Goal: Task Accomplishment & Management: Manage account settings

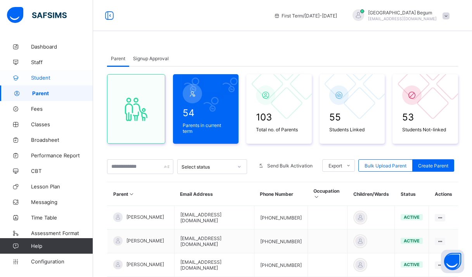
click at [47, 80] on span "Student" at bounding box center [62, 77] width 62 height 6
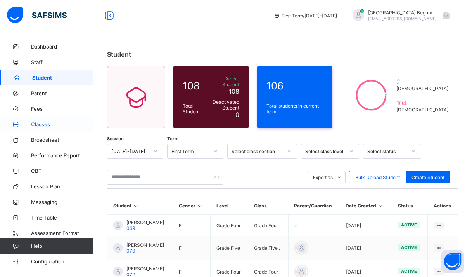
click at [43, 128] on link "Classes" at bounding box center [46, 124] width 93 height 16
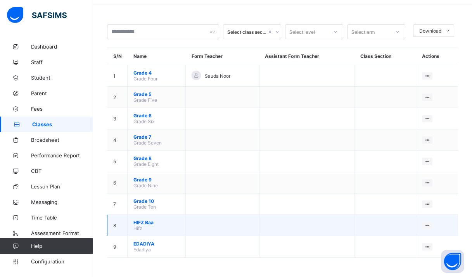
scroll to position [26, 0]
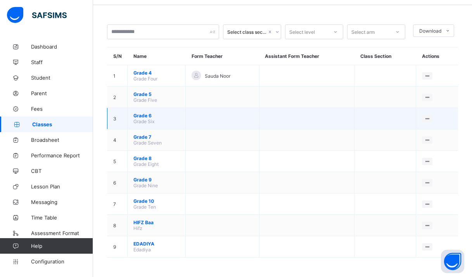
click at [146, 114] on span "Grade 6" at bounding box center [156, 115] width 46 height 6
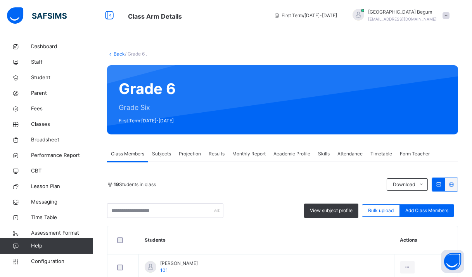
click at [166, 152] on span "Subjects" at bounding box center [161, 153] width 19 height 7
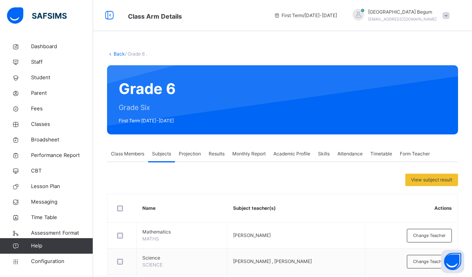
click at [114, 50] on div "Back / Grade 6 ." at bounding box center [282, 53] width 351 height 7
click at [117, 55] on link "Back" at bounding box center [119, 54] width 11 height 6
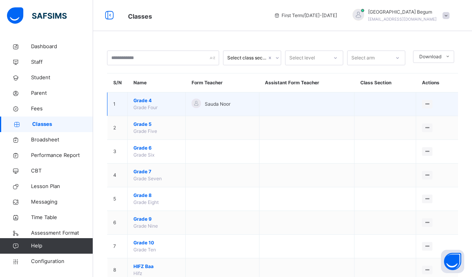
click at [146, 102] on span "Grade 4" at bounding box center [156, 100] width 46 height 7
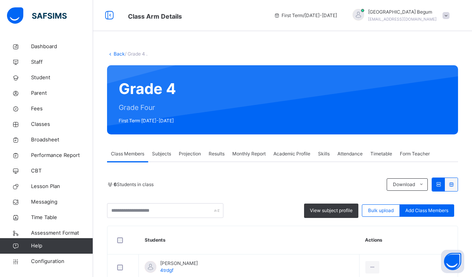
click at [162, 157] on span "Subjects" at bounding box center [161, 153] width 19 height 7
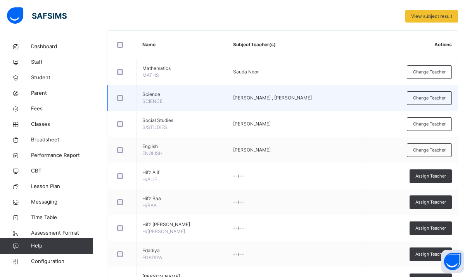
scroll to position [175, 0]
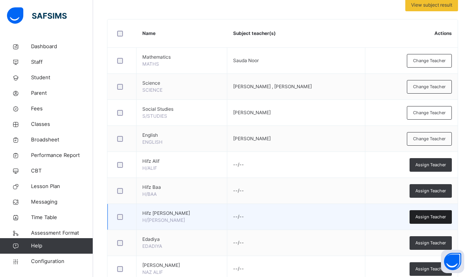
click at [438, 215] on span "Assign Teacher" at bounding box center [430, 216] width 31 height 7
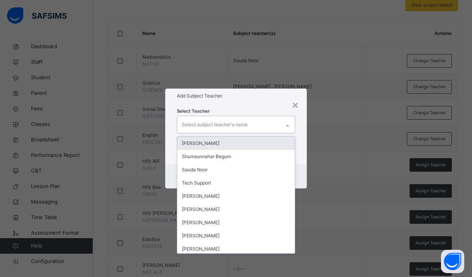
click at [256, 130] on div "Select subject teacher's name" at bounding box center [228, 124] width 103 height 16
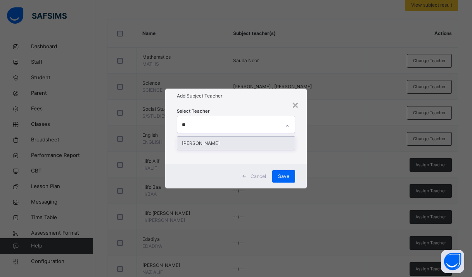
type input "***"
click at [248, 138] on div "[PERSON_NAME]" at bounding box center [236, 143] width 118 height 13
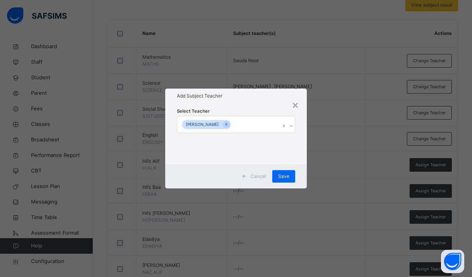
click at [265, 101] on div "Add Subject Teacher" at bounding box center [236, 95] width 142 height 15
click at [287, 177] on span "Save" at bounding box center [283, 176] width 11 height 7
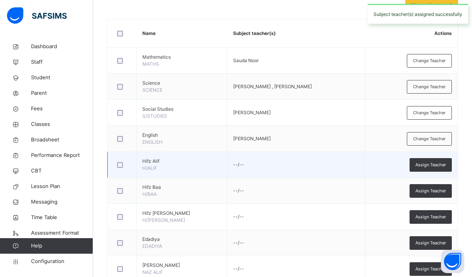
scroll to position [0, 0]
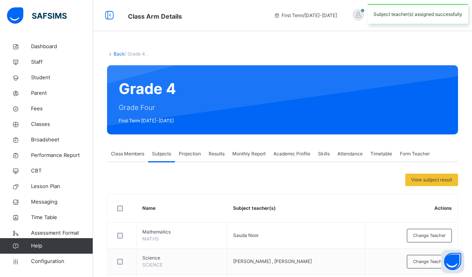
click at [116, 54] on link "Back" at bounding box center [119, 54] width 11 height 6
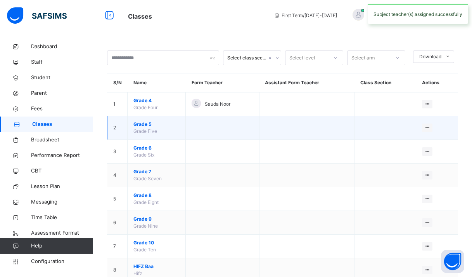
click at [145, 124] on span "Grade 5" at bounding box center [156, 124] width 46 height 7
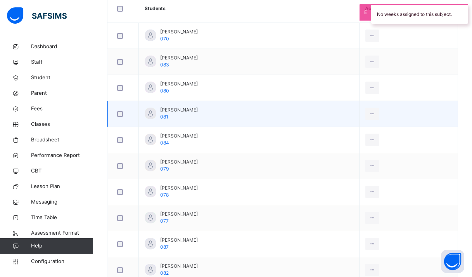
scroll to position [66, 0]
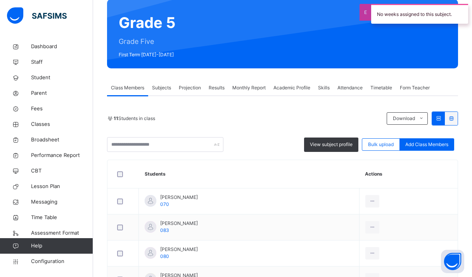
click at [170, 90] on span "Subjects" at bounding box center [161, 87] width 19 height 7
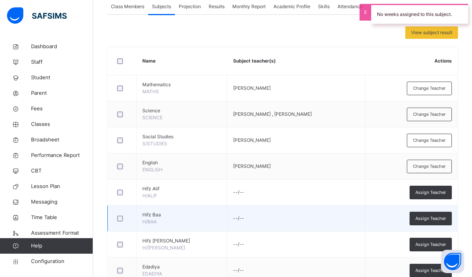
scroll to position [163, 0]
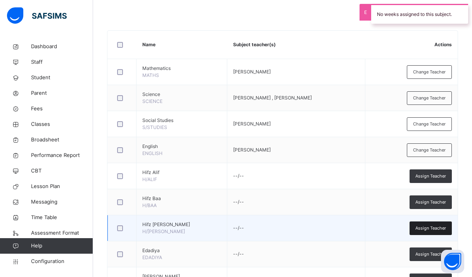
click at [418, 226] on span "Assign Teacher" at bounding box center [430, 228] width 31 height 7
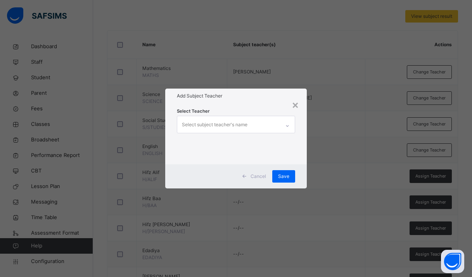
click at [219, 126] on div "Select subject teacher's name" at bounding box center [215, 124] width 66 height 15
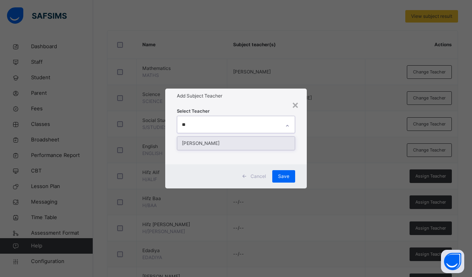
type input "***"
click at [219, 144] on div "[PERSON_NAME]" at bounding box center [236, 143] width 118 height 13
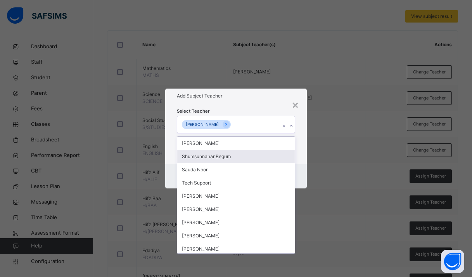
click at [256, 107] on div "Select Teacher option [PERSON_NAME], selected. option Shumsunnahar Begum focuse…" at bounding box center [236, 133] width 142 height 61
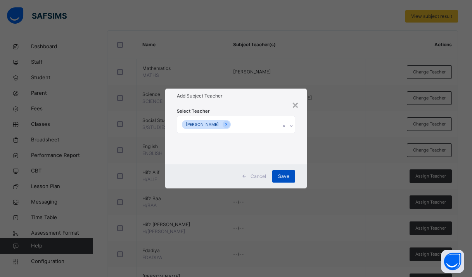
click at [281, 174] on span "Save" at bounding box center [283, 176] width 11 height 7
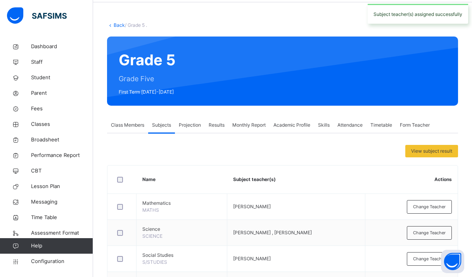
scroll to position [21, 0]
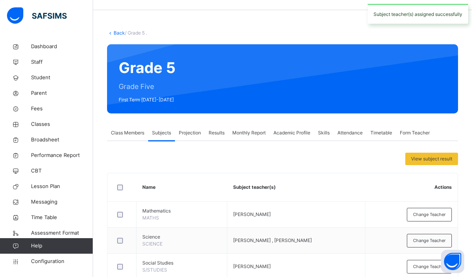
click at [115, 35] on link "Back" at bounding box center [119, 33] width 11 height 6
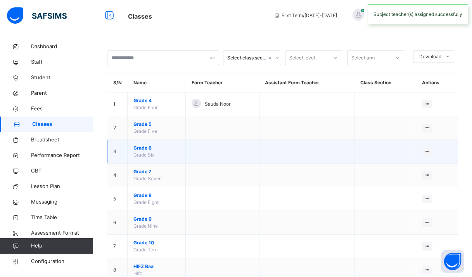
click at [144, 149] on span "Grade 6" at bounding box center [156, 147] width 46 height 7
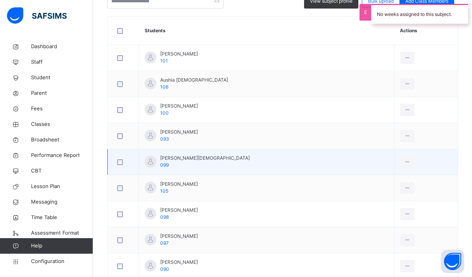
scroll to position [137, 0]
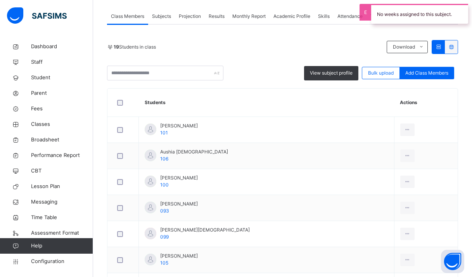
click at [161, 20] on div "Subjects" at bounding box center [161, 17] width 27 height 16
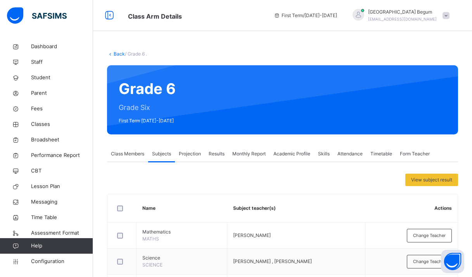
scroll to position [0, 0]
click at [112, 52] on icon at bounding box center [110, 54] width 7 height 6
click at [114, 54] on link "Back" at bounding box center [119, 54] width 11 height 6
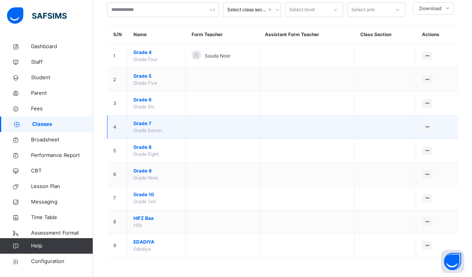
scroll to position [48, 0]
click at [149, 126] on span "Grade 7" at bounding box center [156, 123] width 46 height 7
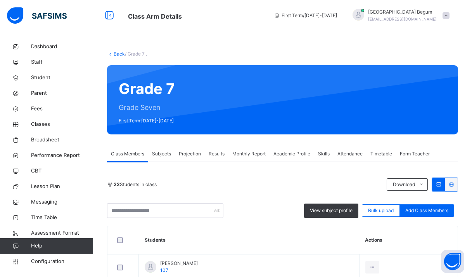
scroll to position [30, 0]
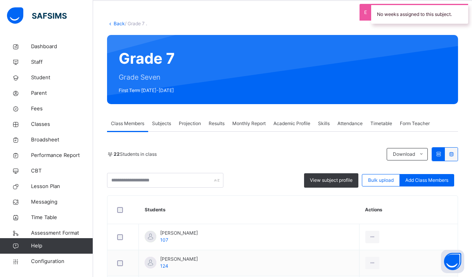
click at [164, 126] on span "Subjects" at bounding box center [161, 123] width 19 height 7
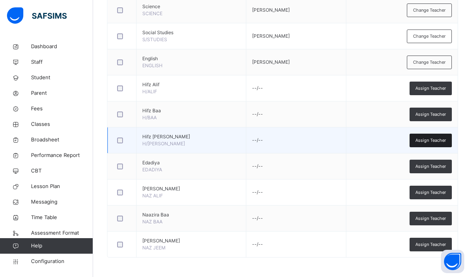
scroll to position [251, 0]
click at [426, 135] on div "Assign Teacher" at bounding box center [431, 140] width 42 height 14
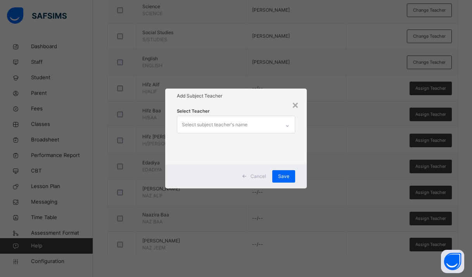
click at [247, 121] on div "Select subject teacher's name" at bounding box center [215, 124] width 66 height 15
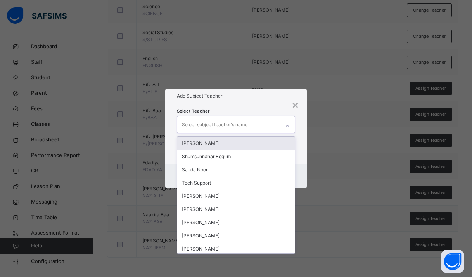
type input "*"
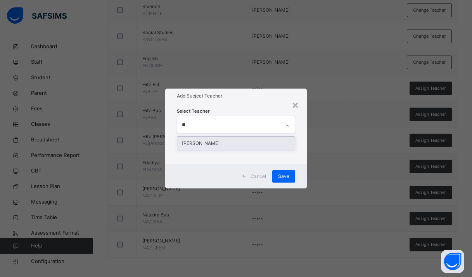
type input "***"
click at [244, 147] on div "[PERSON_NAME]" at bounding box center [236, 143] width 118 height 13
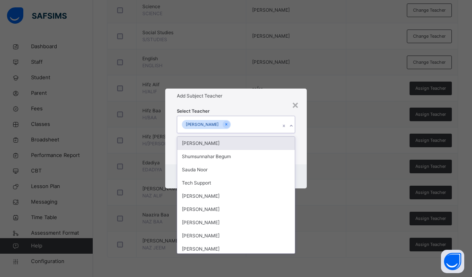
click at [230, 104] on div "Select Teacher option [PERSON_NAME], selected. option [PERSON_NAME] focused, 1 …" at bounding box center [236, 133] width 142 height 61
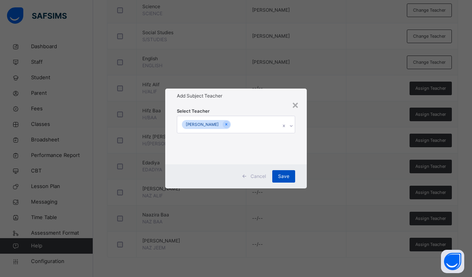
click at [287, 175] on span "Save" at bounding box center [283, 176] width 11 height 7
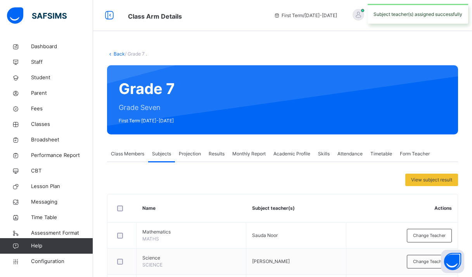
scroll to position [0, 0]
click at [116, 54] on link "Back" at bounding box center [119, 54] width 11 height 6
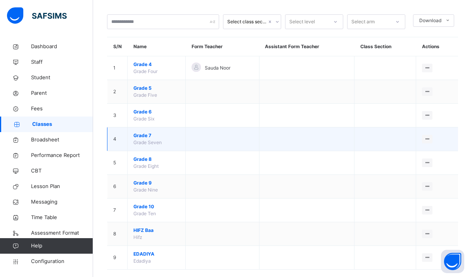
scroll to position [36, 0]
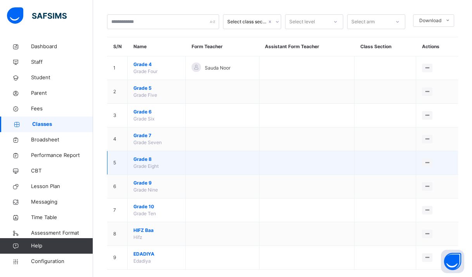
click at [148, 157] on span "Grade 8" at bounding box center [156, 159] width 46 height 7
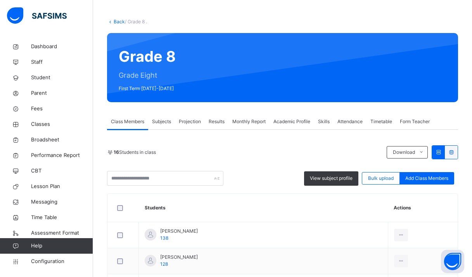
scroll to position [36, 0]
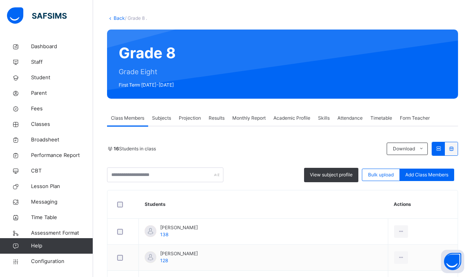
click at [192, 118] on span "Projection" at bounding box center [190, 117] width 22 height 7
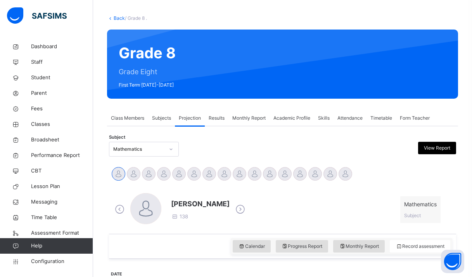
click at [161, 117] on span "Subjects" at bounding box center [161, 117] width 19 height 7
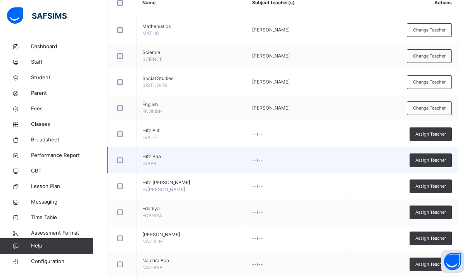
scroll to position [204, 0]
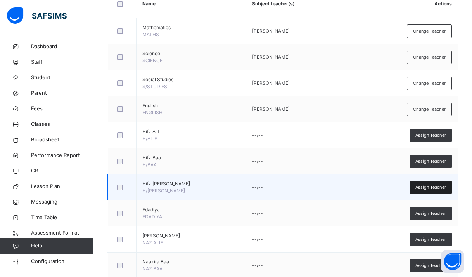
click at [410, 180] on div "Assign Teacher" at bounding box center [431, 187] width 42 height 14
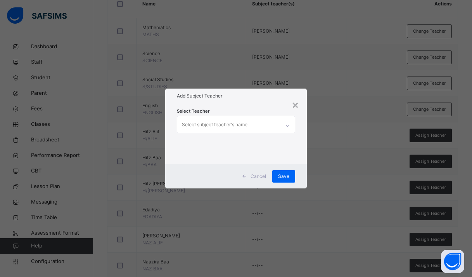
click at [252, 127] on div "Select subject teacher's name" at bounding box center [228, 124] width 103 height 16
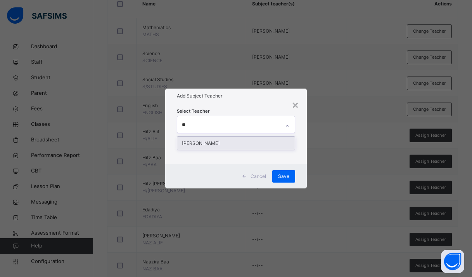
type input "***"
click at [232, 140] on div "[PERSON_NAME]" at bounding box center [236, 143] width 118 height 13
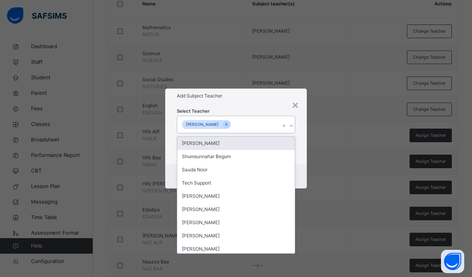
click at [253, 107] on div "Select Teacher option [PERSON_NAME], selected. option [PERSON_NAME] focused, 1 …" at bounding box center [236, 133] width 118 height 53
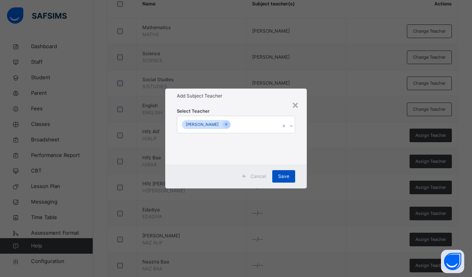
click at [283, 175] on span "Save" at bounding box center [283, 176] width 11 height 7
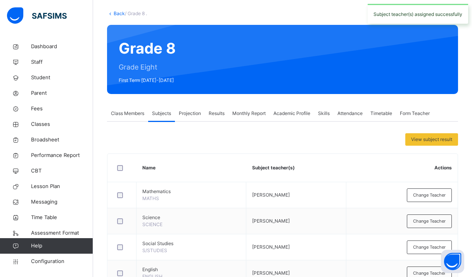
scroll to position [9, 0]
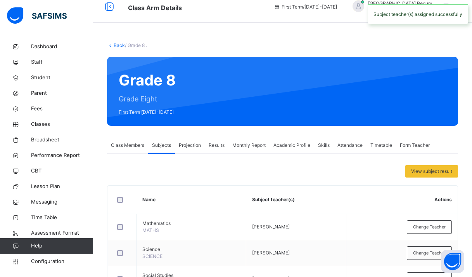
click at [117, 43] on link "Back" at bounding box center [119, 45] width 11 height 6
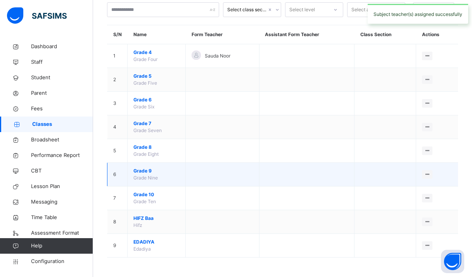
scroll to position [48, 0]
click at [144, 170] on span "Grade 9" at bounding box center [156, 170] width 46 height 7
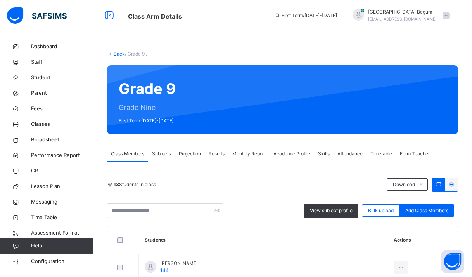
click at [166, 149] on div "Subjects" at bounding box center [161, 154] width 27 height 16
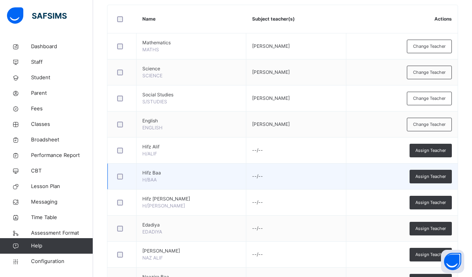
scroll to position [192, 0]
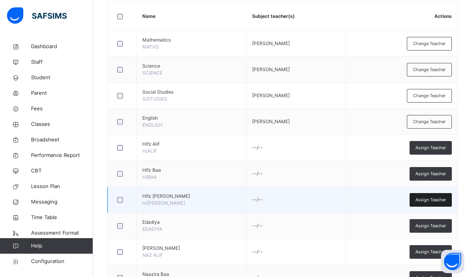
click at [422, 197] on span "Assign Teacher" at bounding box center [430, 199] width 31 height 7
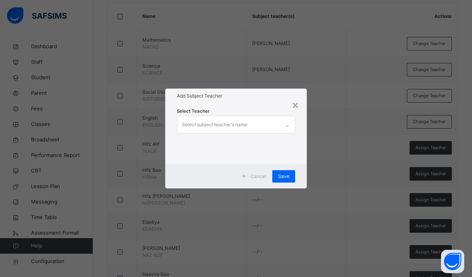
click at [252, 123] on div "Select subject teacher's name" at bounding box center [228, 124] width 103 height 16
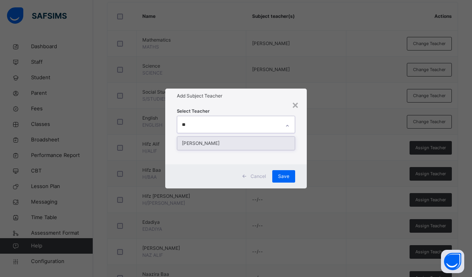
type input "***"
click at [238, 142] on div "[PERSON_NAME]" at bounding box center [236, 143] width 118 height 13
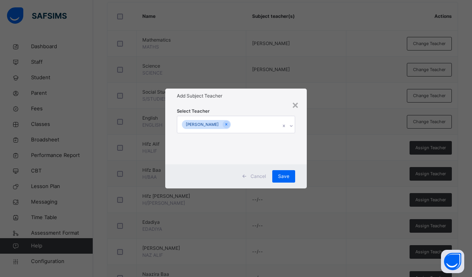
click at [253, 106] on div "Select Teacher [PERSON_NAME]" at bounding box center [236, 133] width 142 height 61
click at [285, 176] on span "Save" at bounding box center [283, 176] width 11 height 7
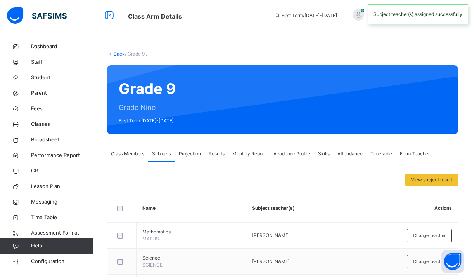
scroll to position [0, 0]
click at [116, 53] on link "Back" at bounding box center [119, 54] width 11 height 6
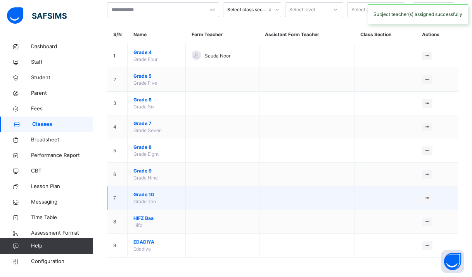
scroll to position [48, 0]
click at [147, 191] on span "Grade 10" at bounding box center [156, 194] width 46 height 7
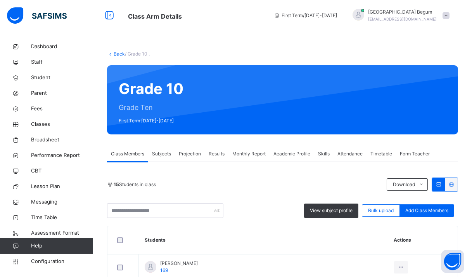
click at [161, 148] on div "Subjects" at bounding box center [161, 154] width 27 height 16
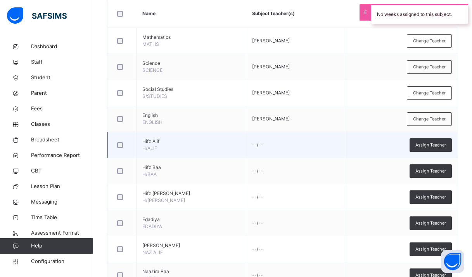
scroll to position [195, 0]
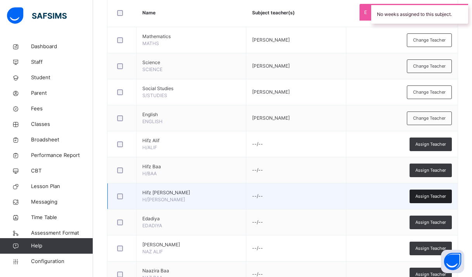
click at [422, 196] on span "Assign Teacher" at bounding box center [430, 196] width 31 height 7
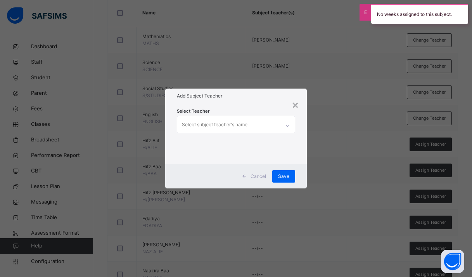
click at [254, 130] on div "Select subject teacher's name" at bounding box center [228, 124] width 103 height 16
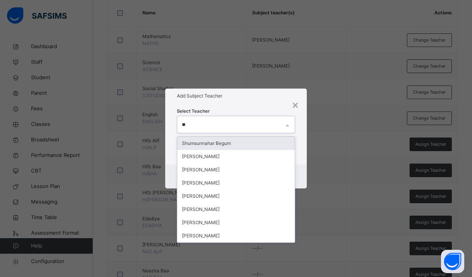
type input "***"
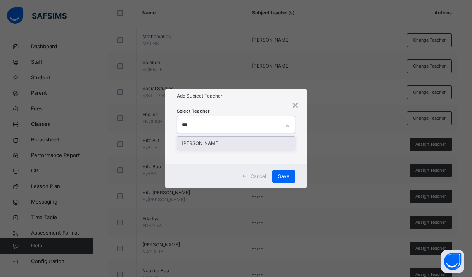
click at [230, 144] on div "[PERSON_NAME]" at bounding box center [236, 143] width 118 height 13
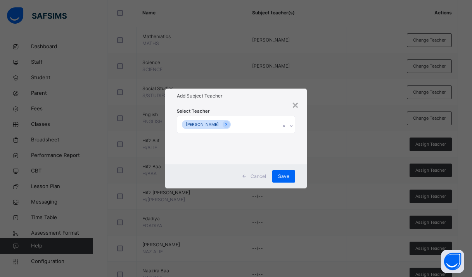
click at [240, 106] on div "Select Teacher [PERSON_NAME]" at bounding box center [236, 133] width 142 height 61
click at [284, 178] on span "Save" at bounding box center [283, 176] width 11 height 7
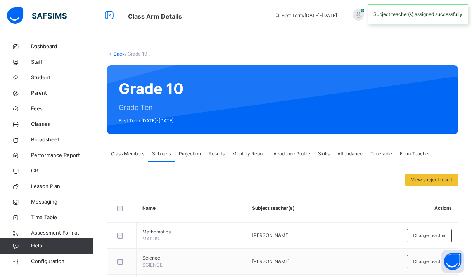
scroll to position [0, 0]
click at [117, 51] on link "Back" at bounding box center [119, 54] width 11 height 6
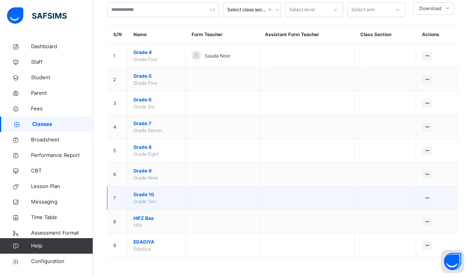
scroll to position [48, 0]
click at [146, 197] on span "Grade 10" at bounding box center [156, 194] width 46 height 7
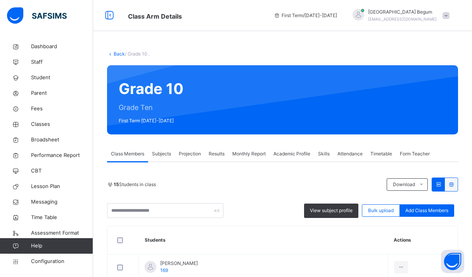
click at [164, 155] on span "Subjects" at bounding box center [161, 153] width 19 height 7
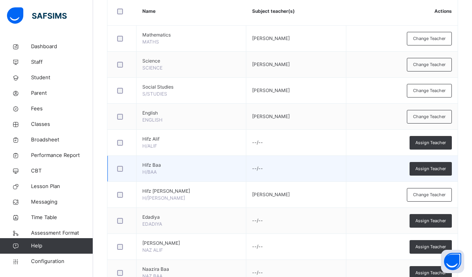
scroll to position [30, 0]
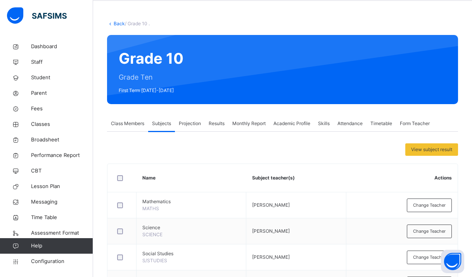
click at [112, 22] on icon at bounding box center [110, 24] width 7 height 6
click at [117, 22] on link "Back" at bounding box center [119, 24] width 11 height 6
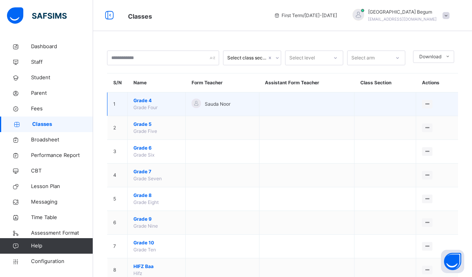
click at [144, 100] on span "Grade 4" at bounding box center [156, 100] width 46 height 7
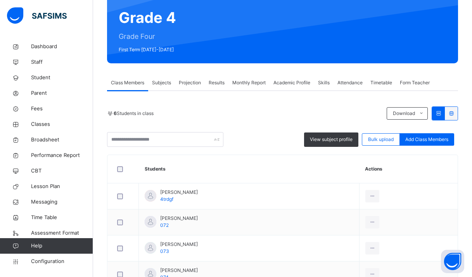
scroll to position [136, 0]
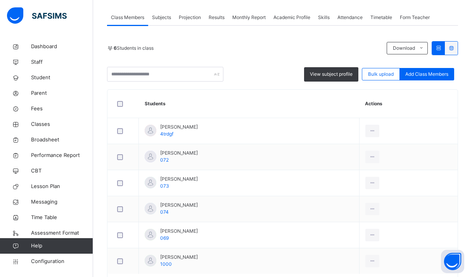
click at [168, 24] on div "Subjects" at bounding box center [161, 18] width 27 height 16
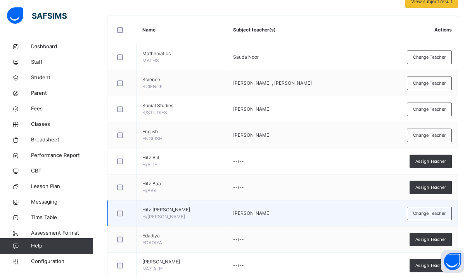
scroll to position [192, 0]
